Goal: Task Accomplishment & Management: Use online tool/utility

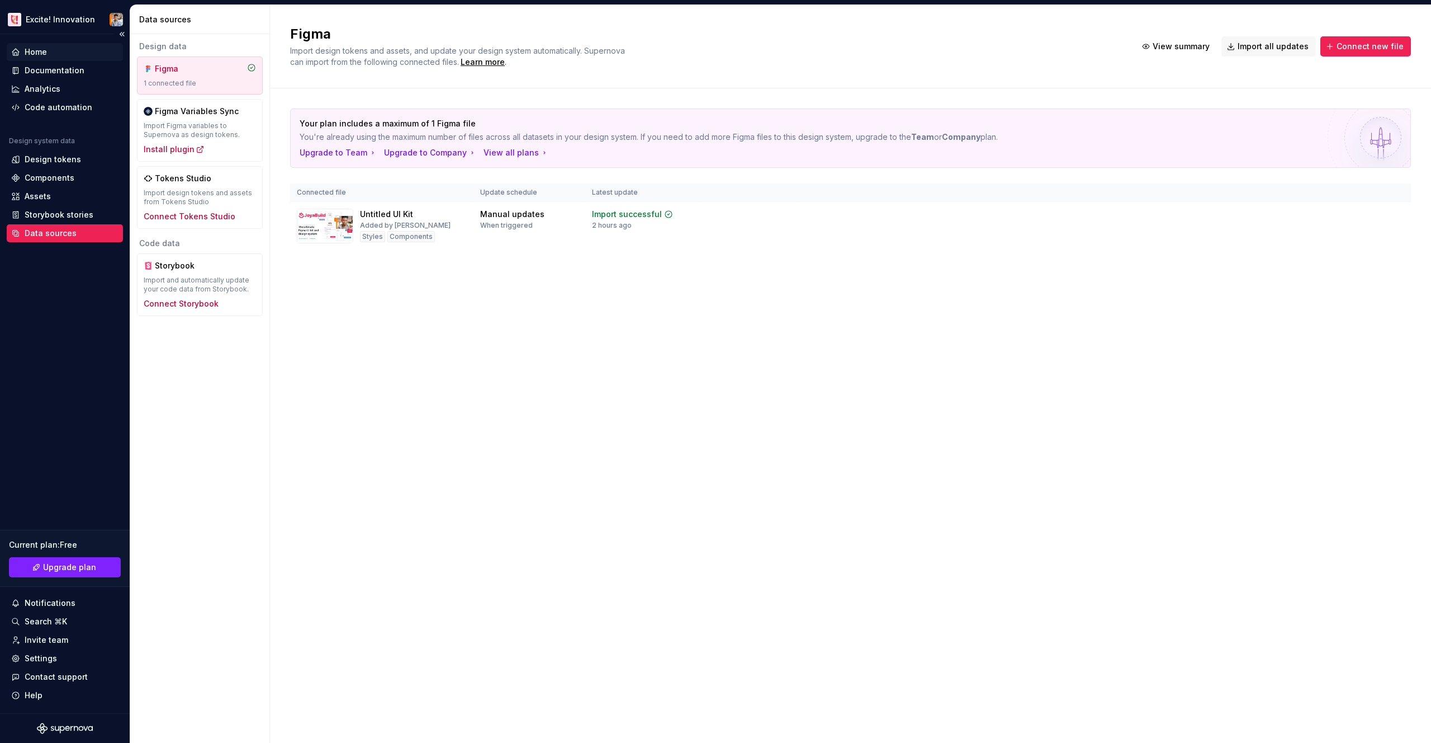
click at [66, 44] on div "Home" at bounding box center [65, 52] width 116 height 18
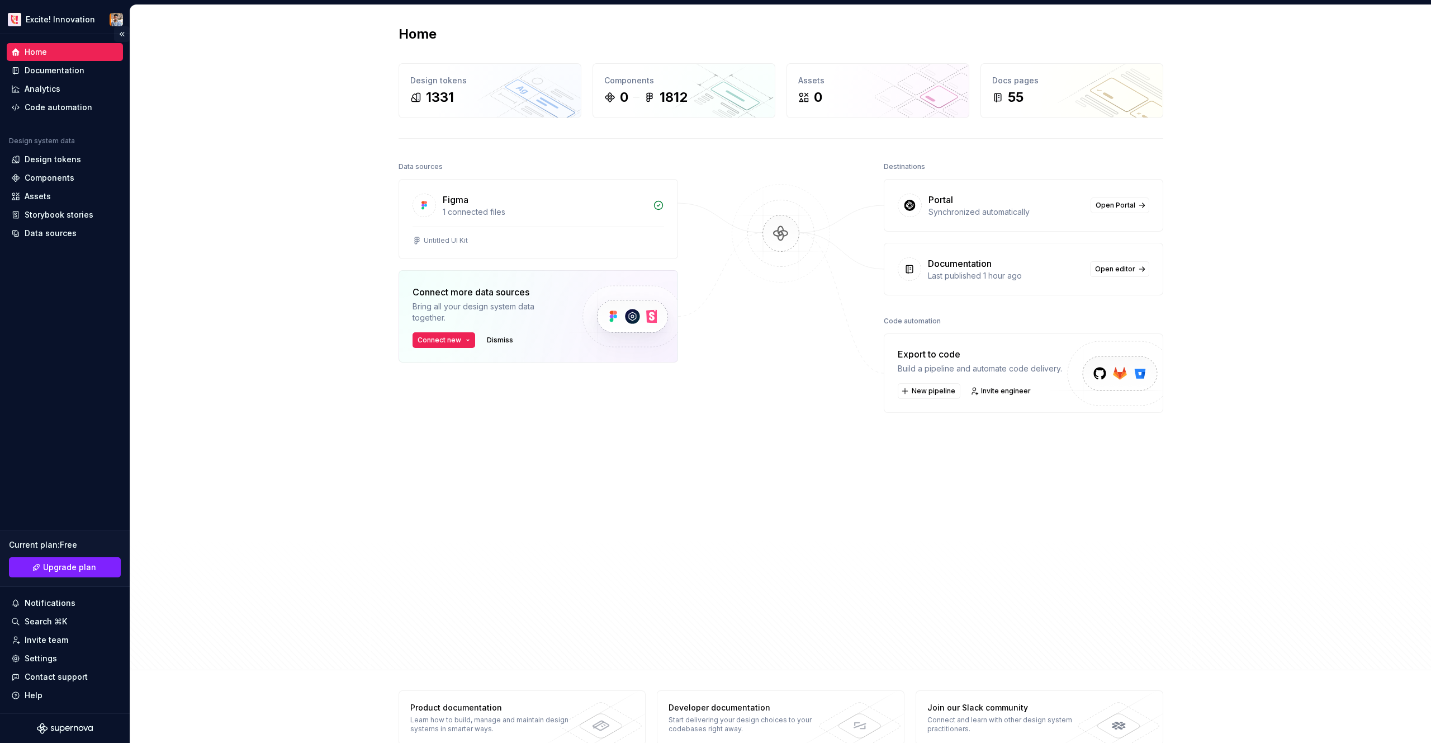
click at [120, 31] on button "Collapse sidebar" at bounding box center [122, 34] width 16 height 16
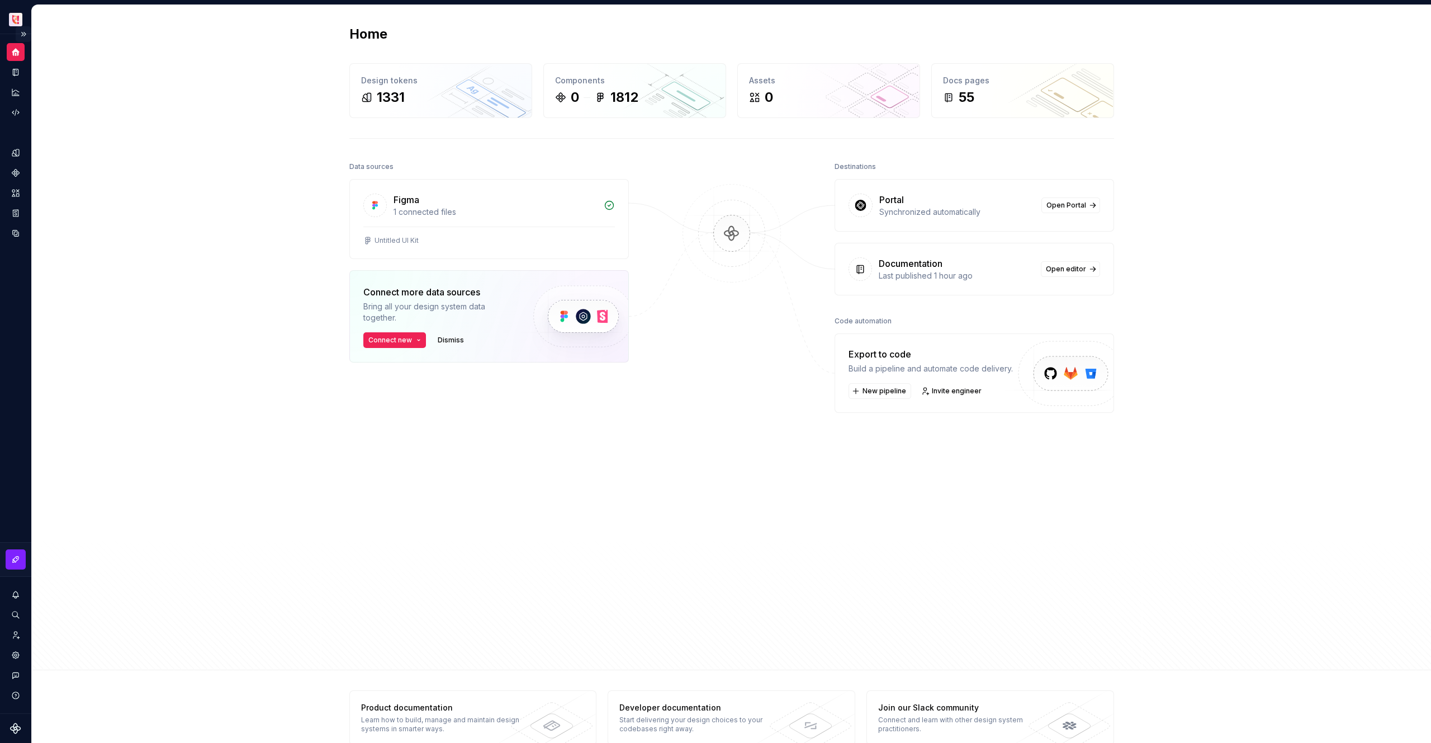
click at [22, 35] on button "Expand sidebar" at bounding box center [24, 34] width 16 height 16
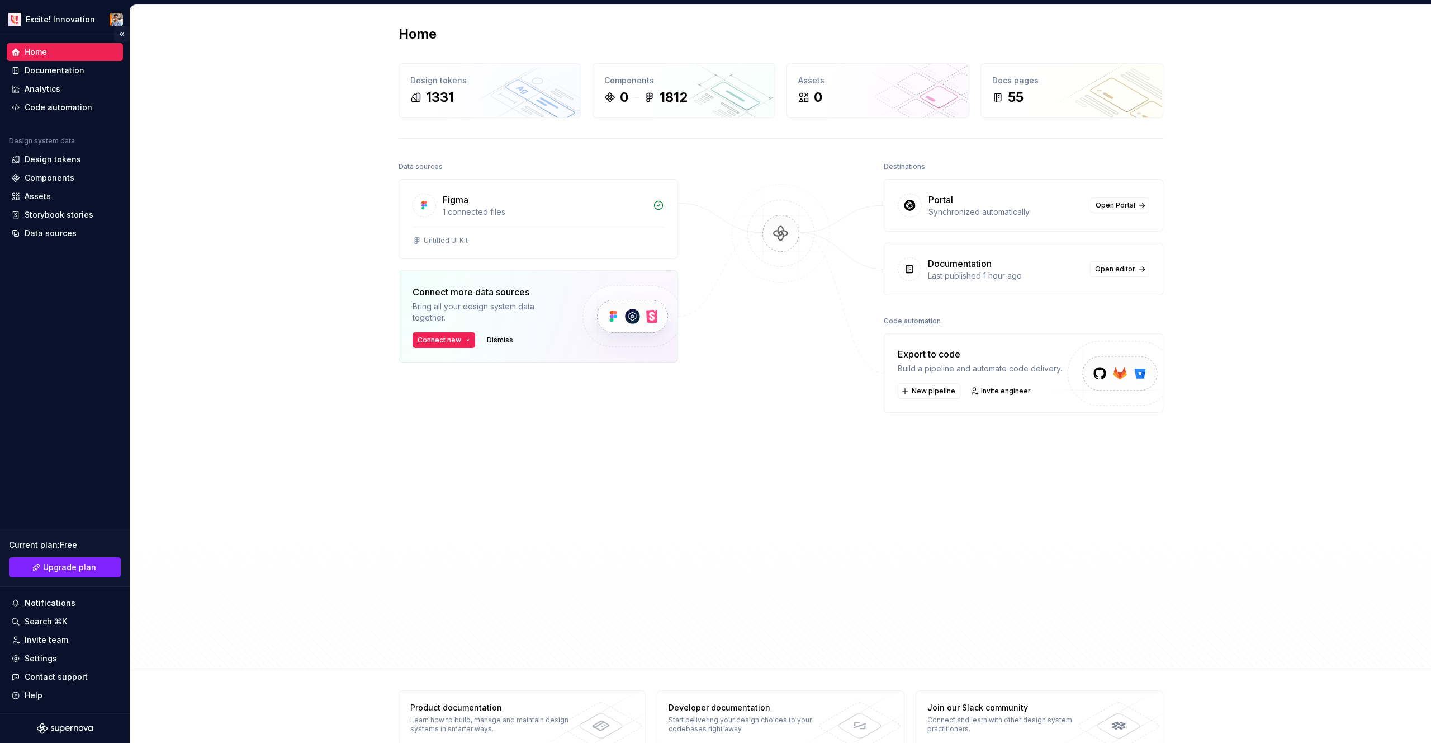
click at [123, 36] on button "Collapse sidebar" at bounding box center [122, 34] width 16 height 16
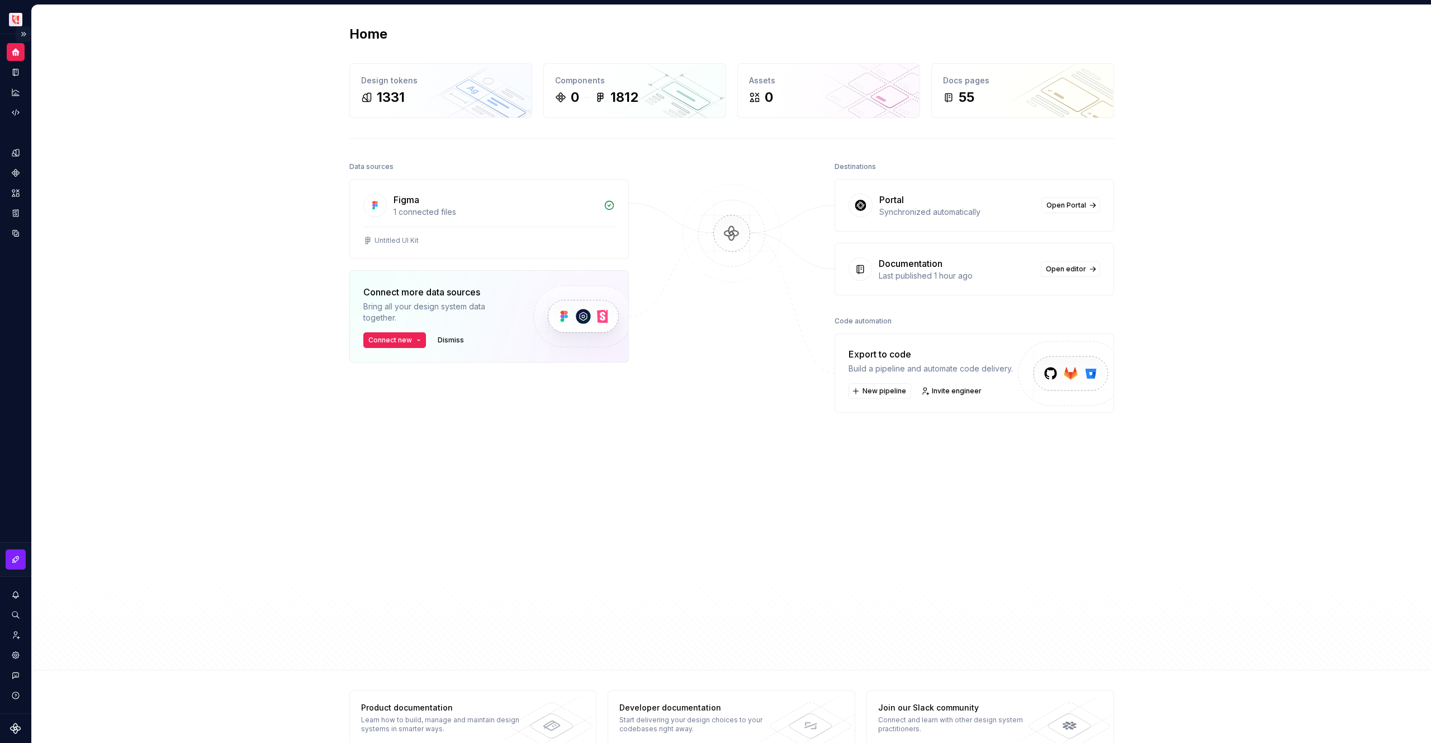
click at [23, 31] on button "Expand sidebar" at bounding box center [24, 34] width 16 height 16
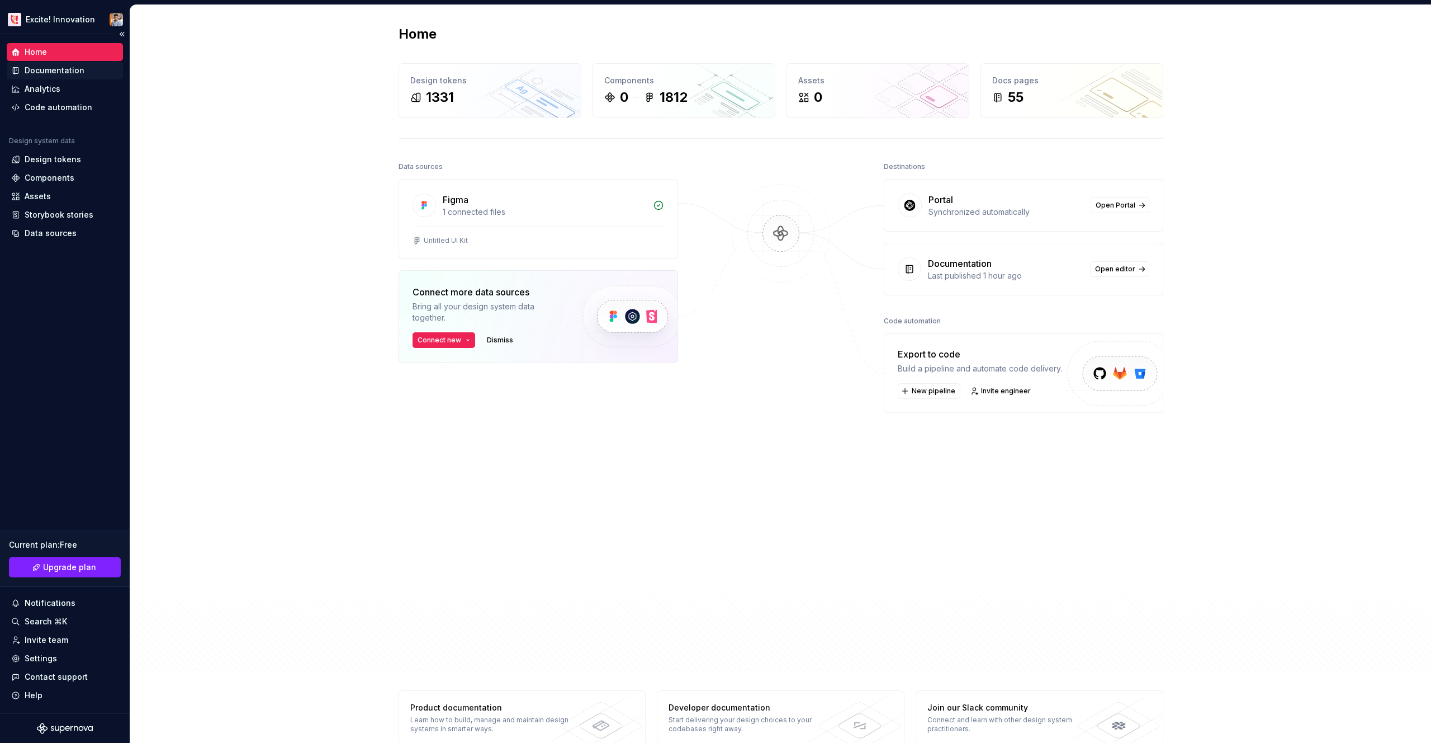
click at [62, 67] on div "Documentation" at bounding box center [55, 70] width 60 height 11
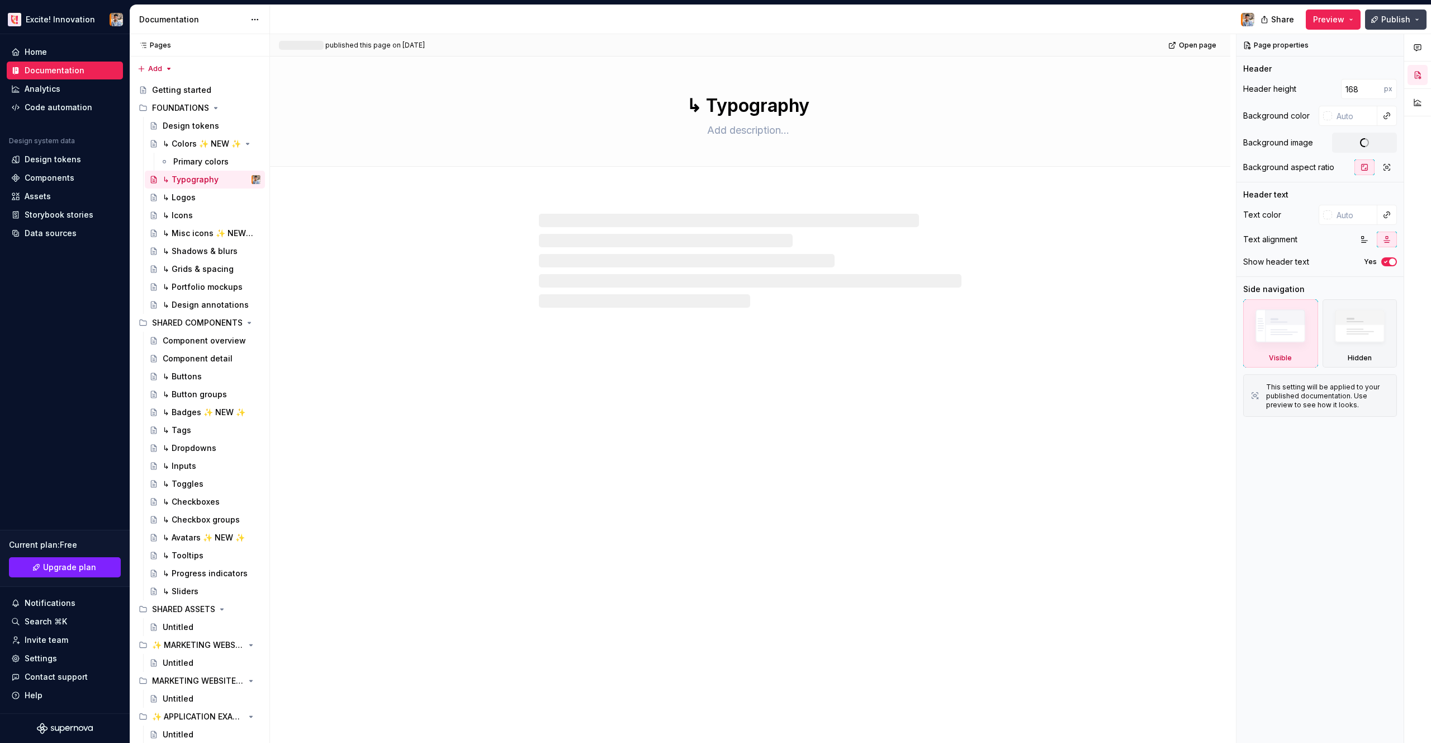
click at [1405, 25] on button "Publish" at bounding box center [1396, 20] width 62 height 20
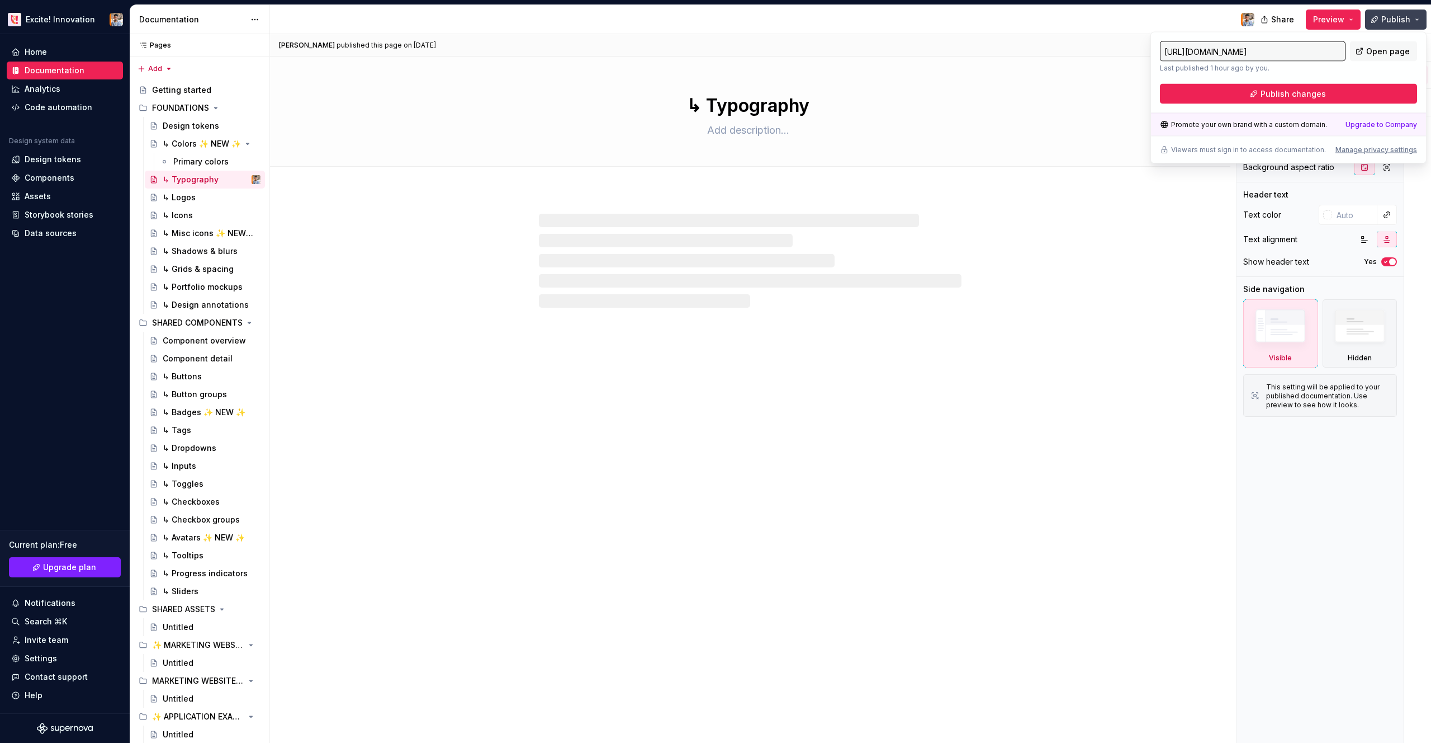
click at [1402, 20] on span "Publish" at bounding box center [1396, 19] width 29 height 11
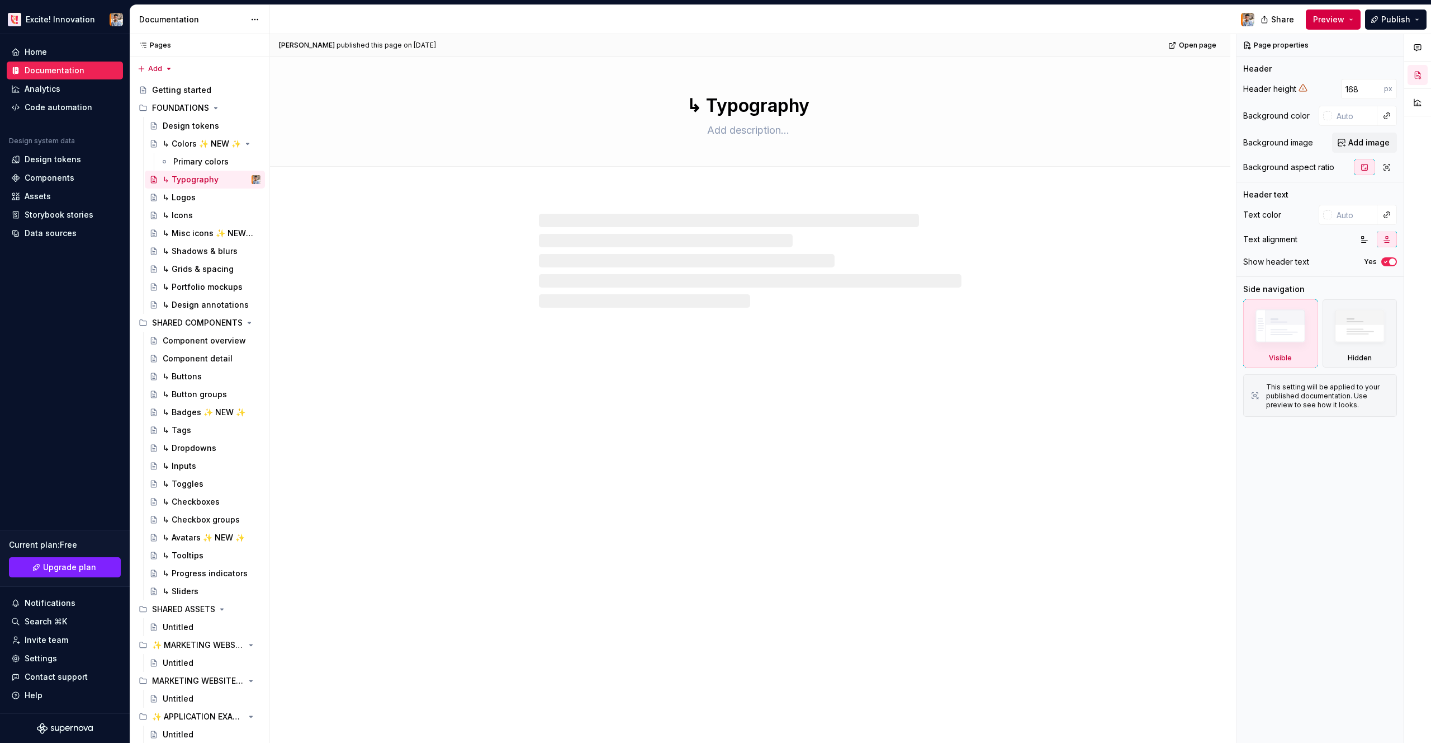
click at [1341, 18] on span "Preview" at bounding box center [1328, 19] width 31 height 11
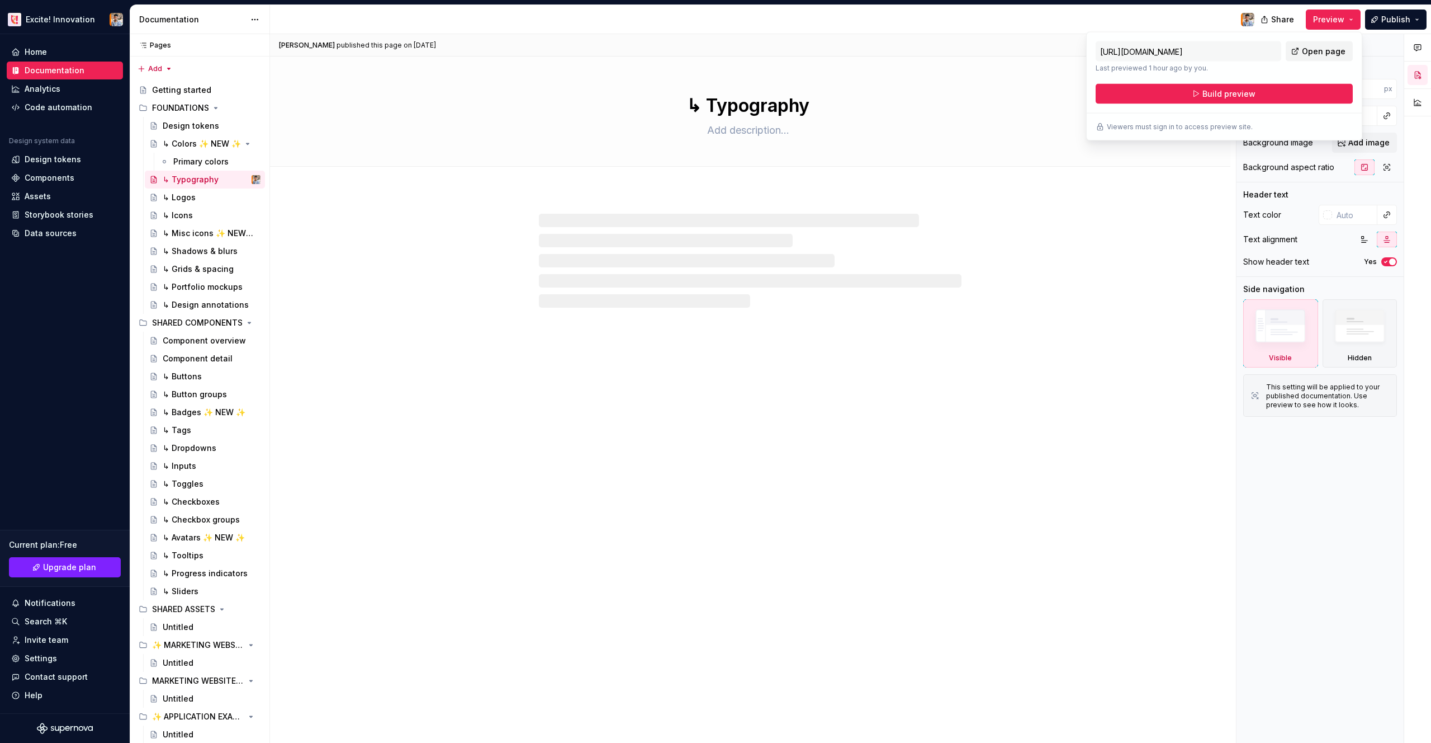
click at [1311, 49] on span "Open page" at bounding box center [1324, 51] width 44 height 11
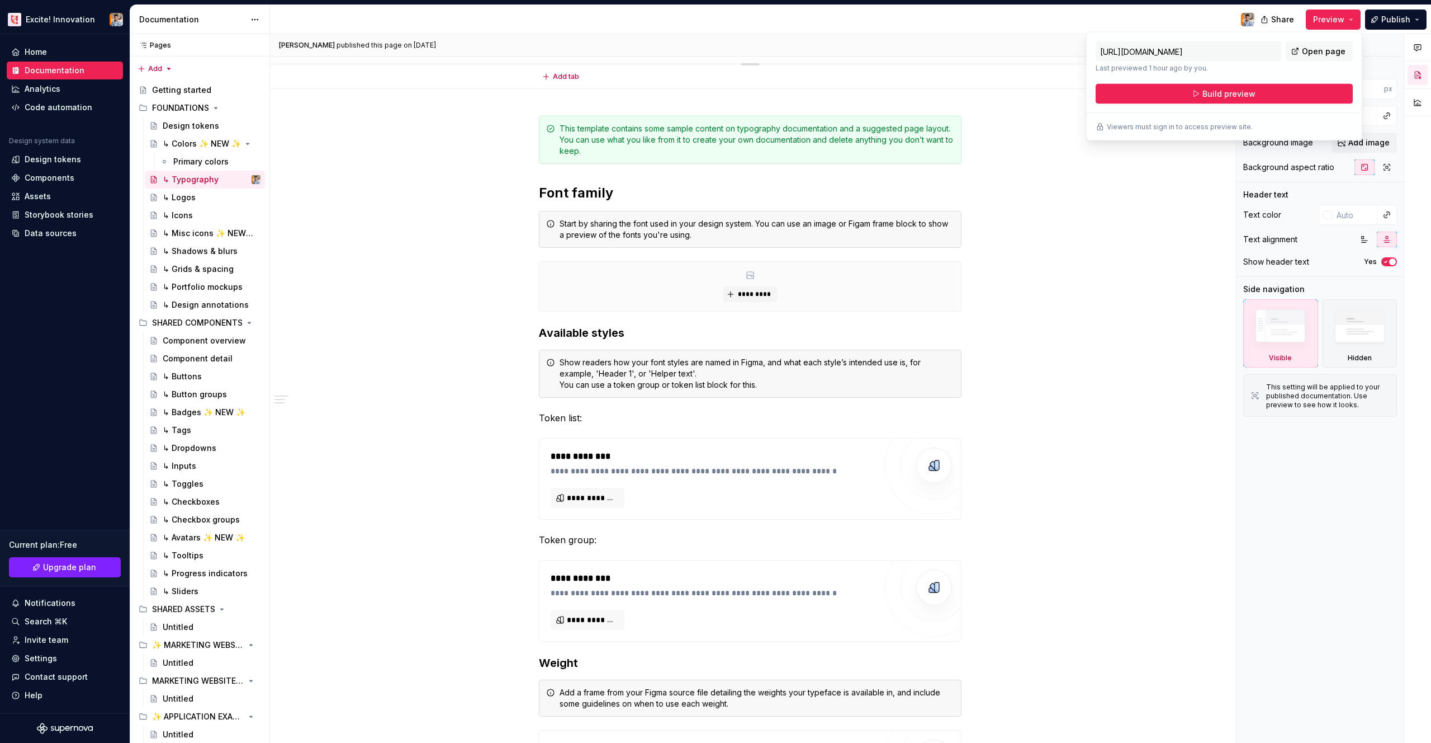
scroll to position [103, 0]
click at [410, 464] on div "**********" at bounding box center [750, 663] width 961 height 1150
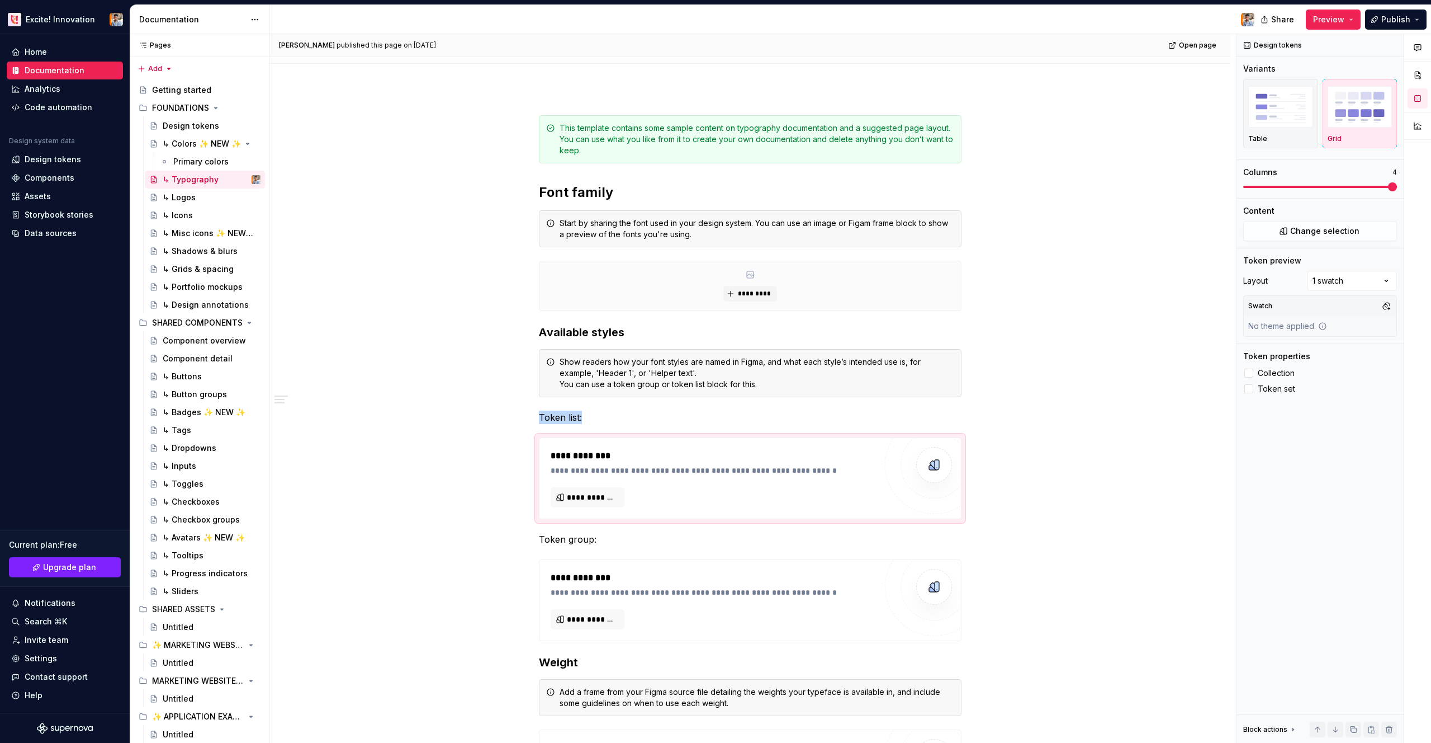
type textarea "*"
